Goal: Transaction & Acquisition: Purchase product/service

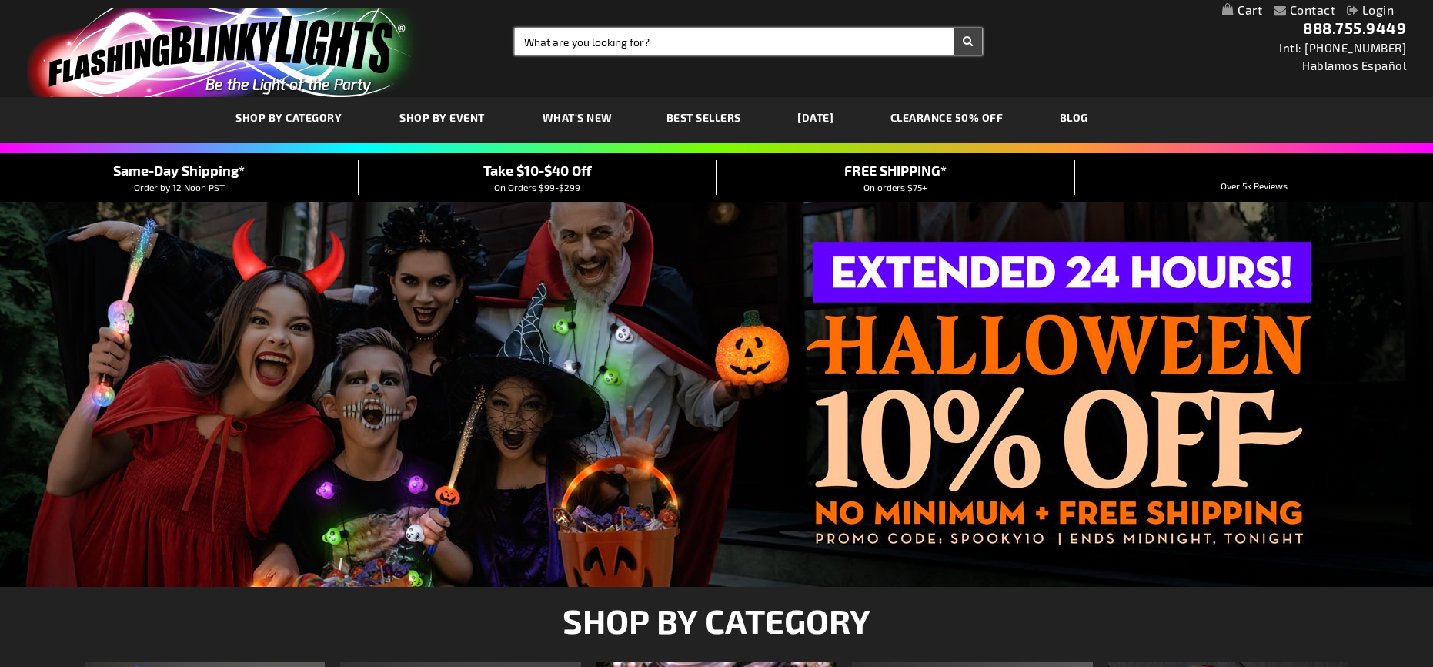
click at [542, 41] on input "Search" at bounding box center [748, 41] width 466 height 26
type input "SNOW"
click at [954, 28] on button "Search" at bounding box center [968, 41] width 28 height 26
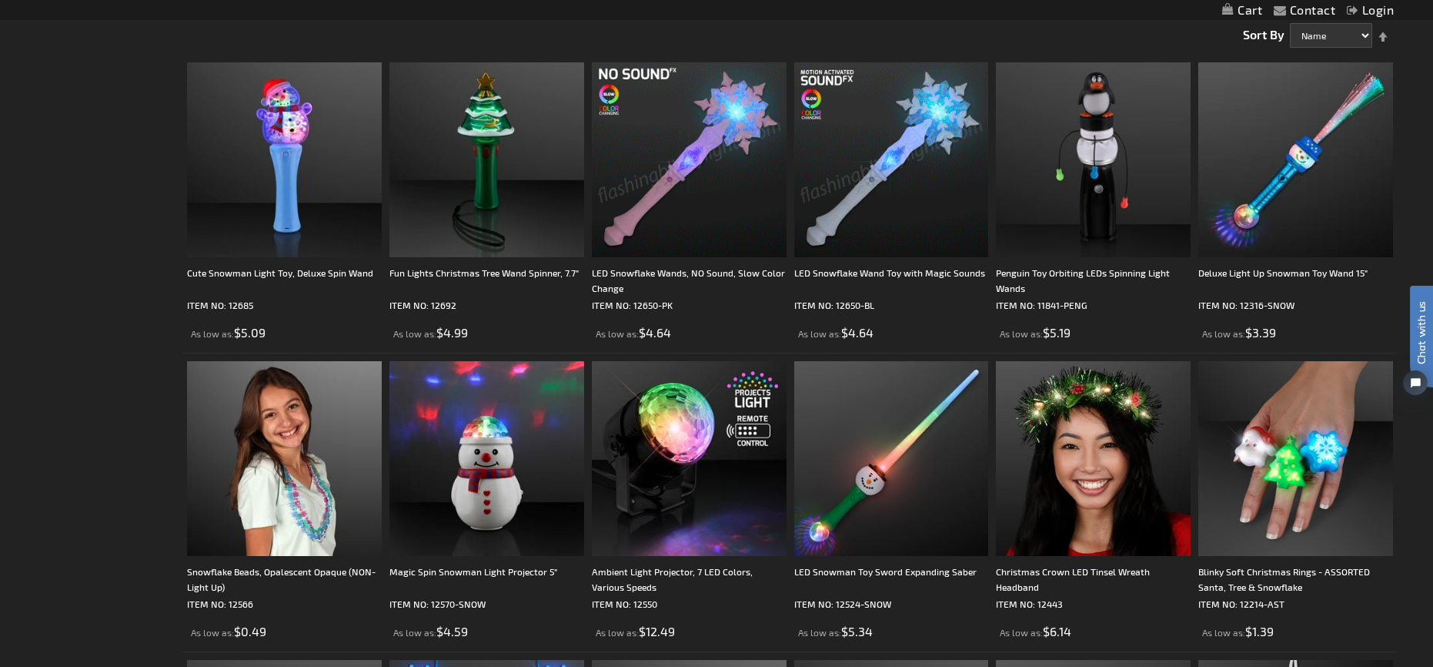
scroll to position [308, 0]
